Goal: Check status: Check status

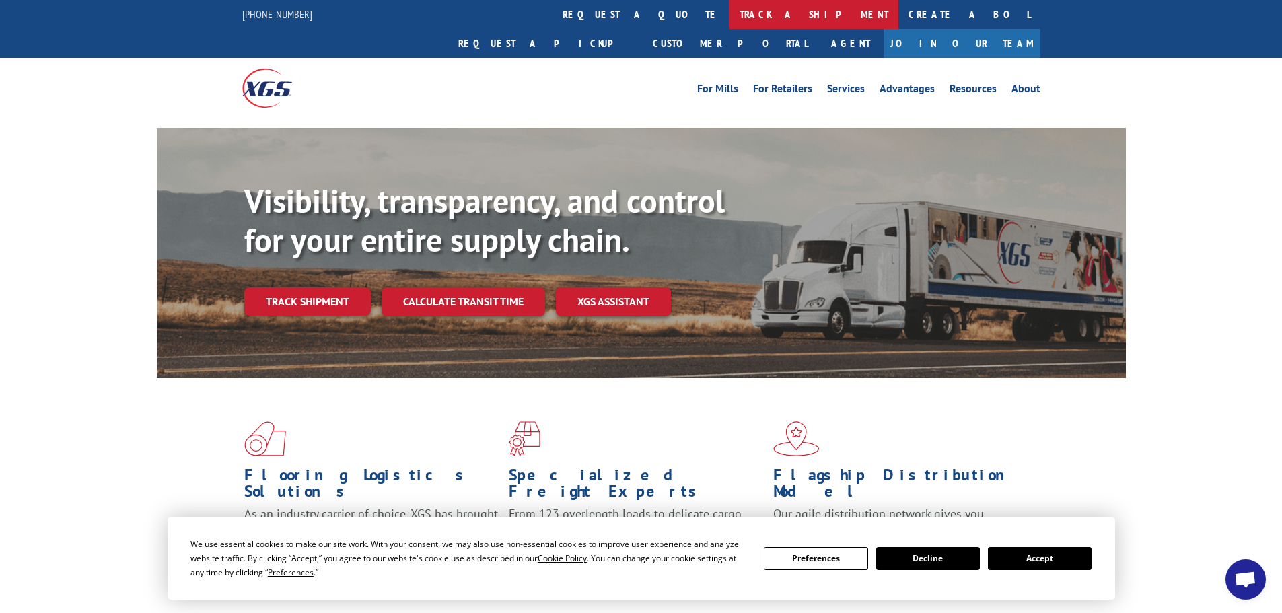
click at [730, 12] on link "track a shipment" at bounding box center [814, 14] width 169 height 29
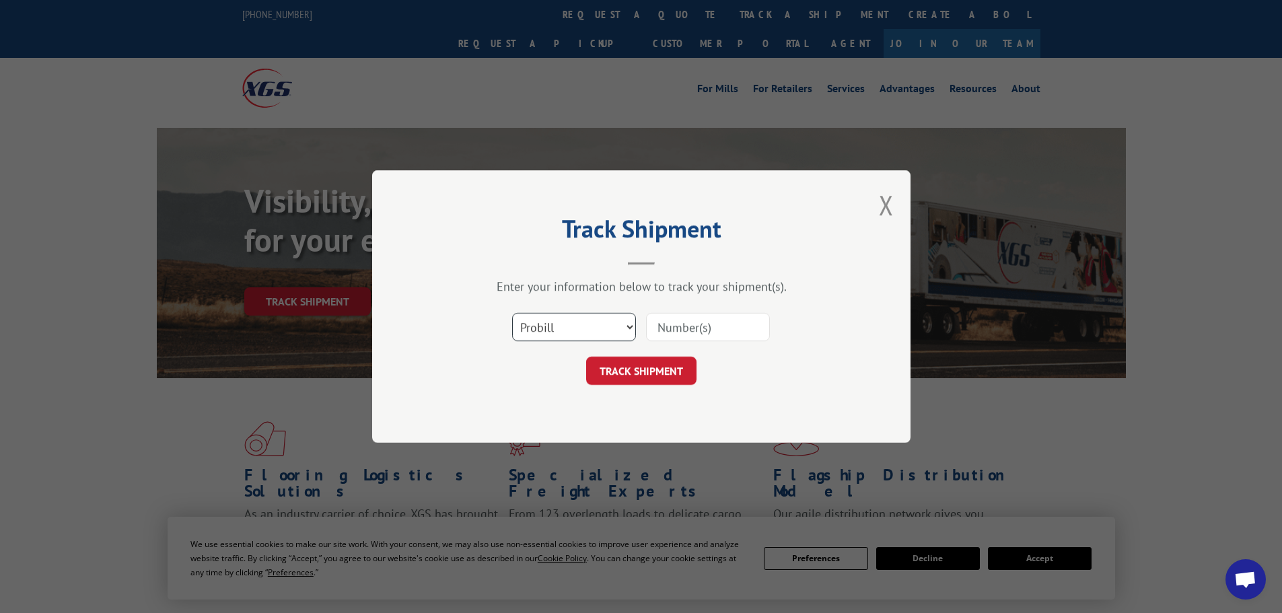
click at [544, 323] on select "Select category... Probill BOL PO" at bounding box center [574, 327] width 124 height 28
select select "bol"
click at [512, 313] on select "Select category... Probill BOL PO" at bounding box center [574, 327] width 124 height 28
click at [665, 332] on input at bounding box center [708, 327] width 124 height 28
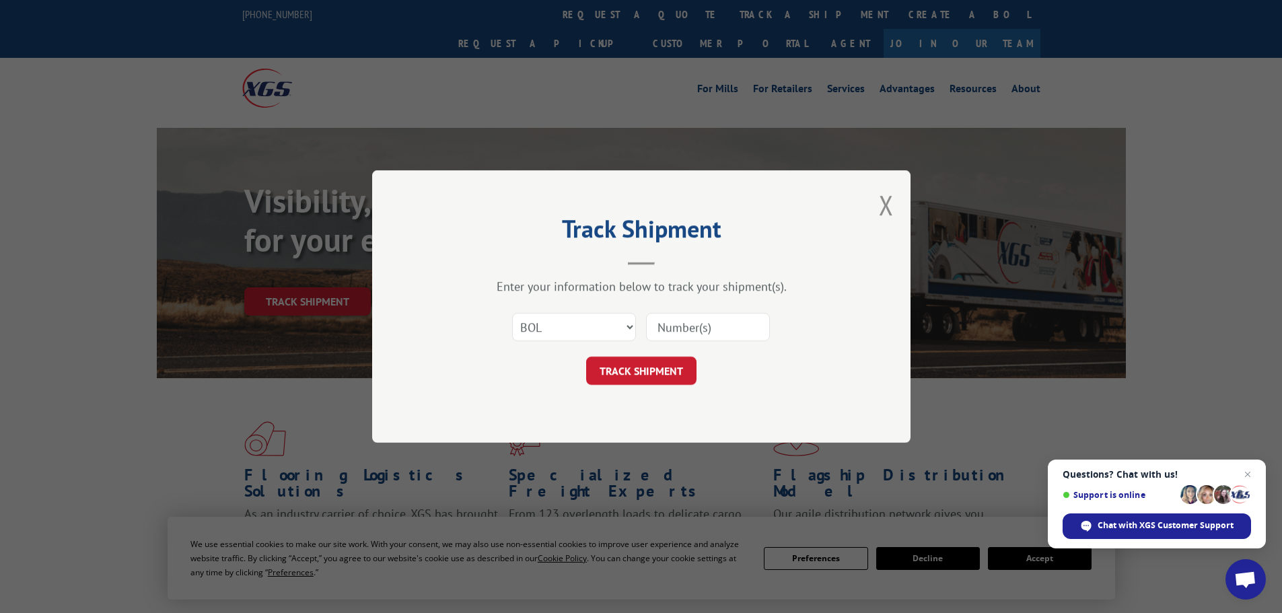
paste input "6021945"
type input "6021945"
click at [669, 374] on button "TRACK SHIPMENT" at bounding box center [641, 371] width 110 height 28
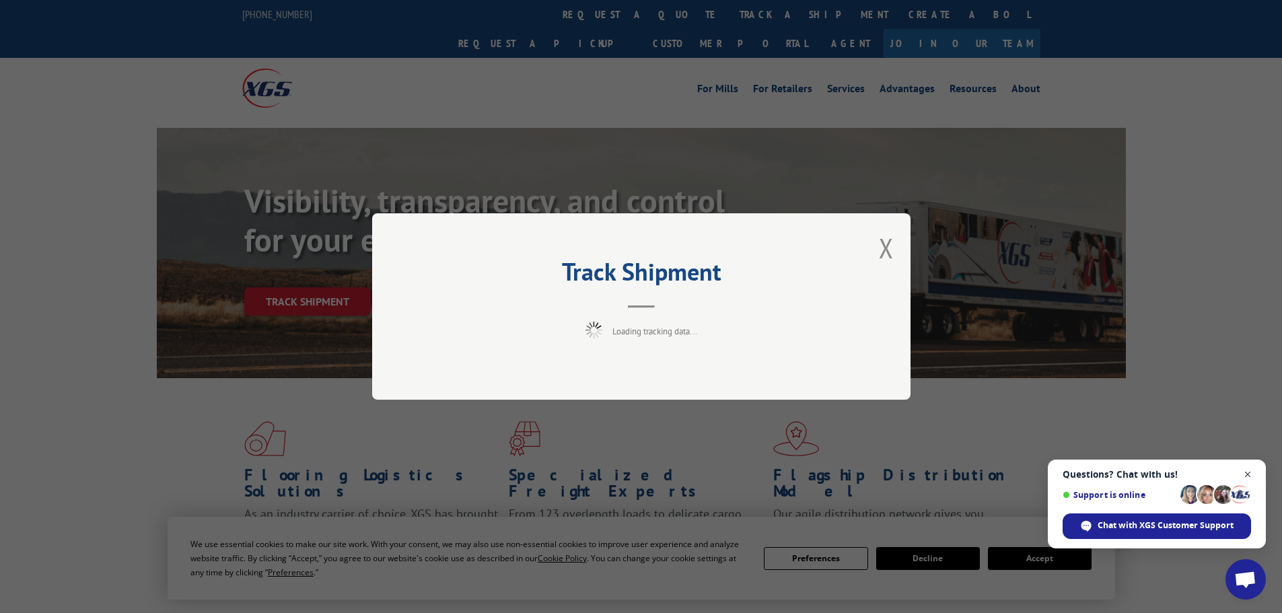
click at [1250, 474] on span "Close chat" at bounding box center [1248, 474] width 17 height 17
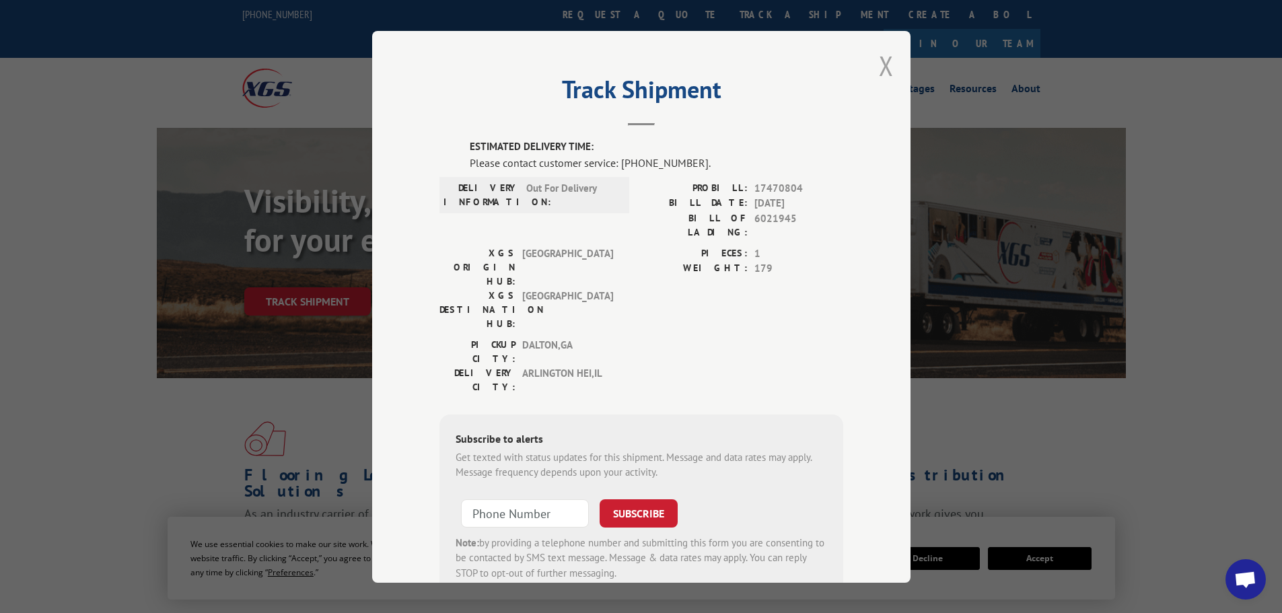
click at [880, 72] on button "Close modal" at bounding box center [886, 66] width 15 height 36
